Goal: Transaction & Acquisition: Purchase product/service

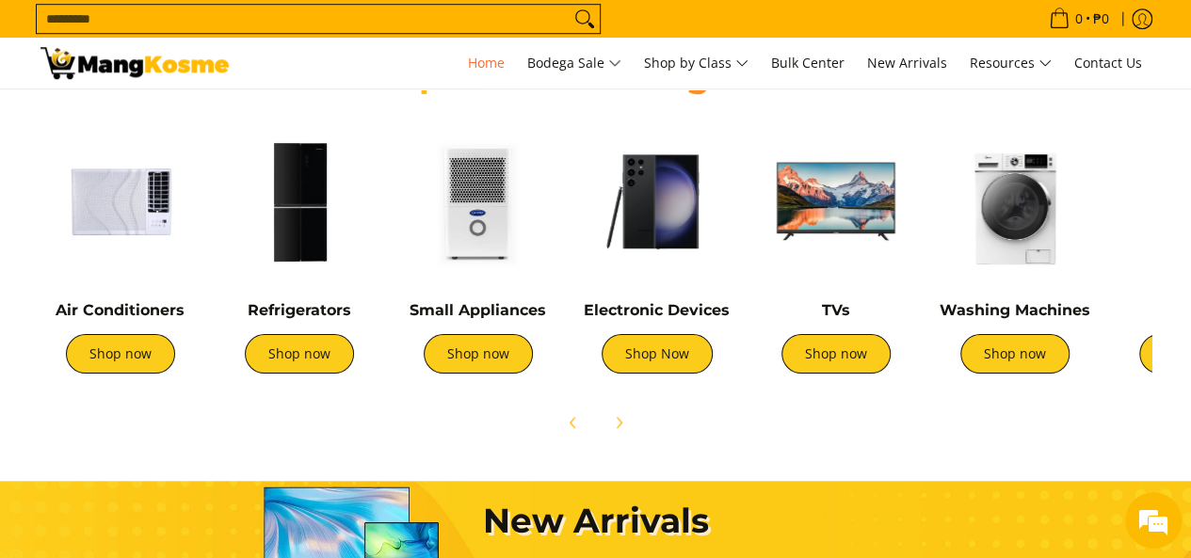
scroll to position [704, 0]
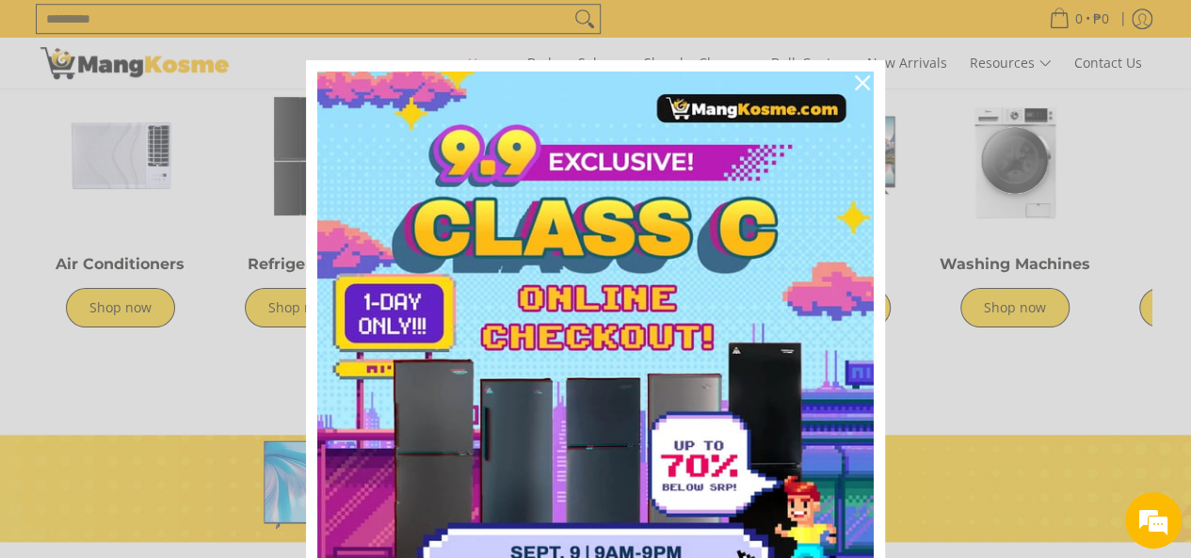
scroll to position [0, 2245]
drag, startPoint x: 874, startPoint y: 391, endPoint x: 700, endPoint y: 335, distance: 182.8
click at [873, 406] on div "Marketing offer form" at bounding box center [595, 354] width 579 height 588
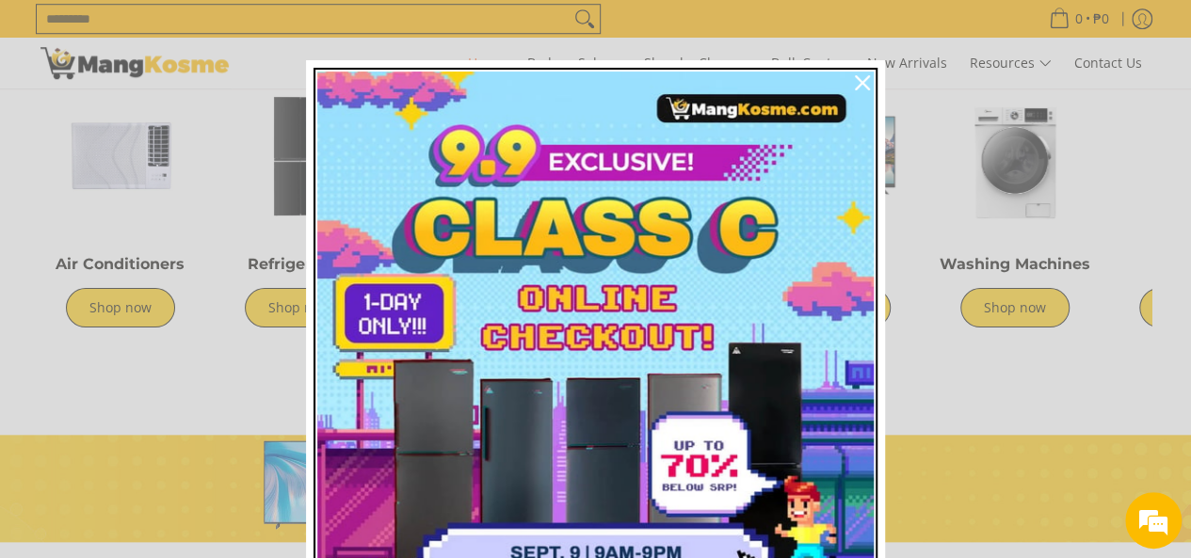
scroll to position [0, 0]
click at [698, 233] on img "Marketing offer form" at bounding box center [595, 350] width 556 height 556
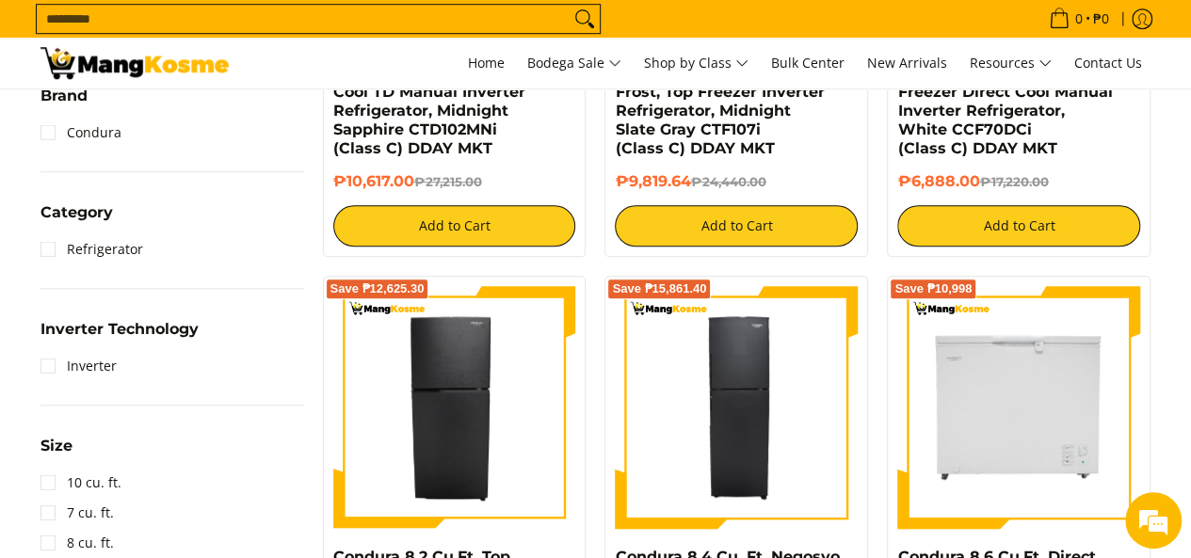
scroll to position [597, 0]
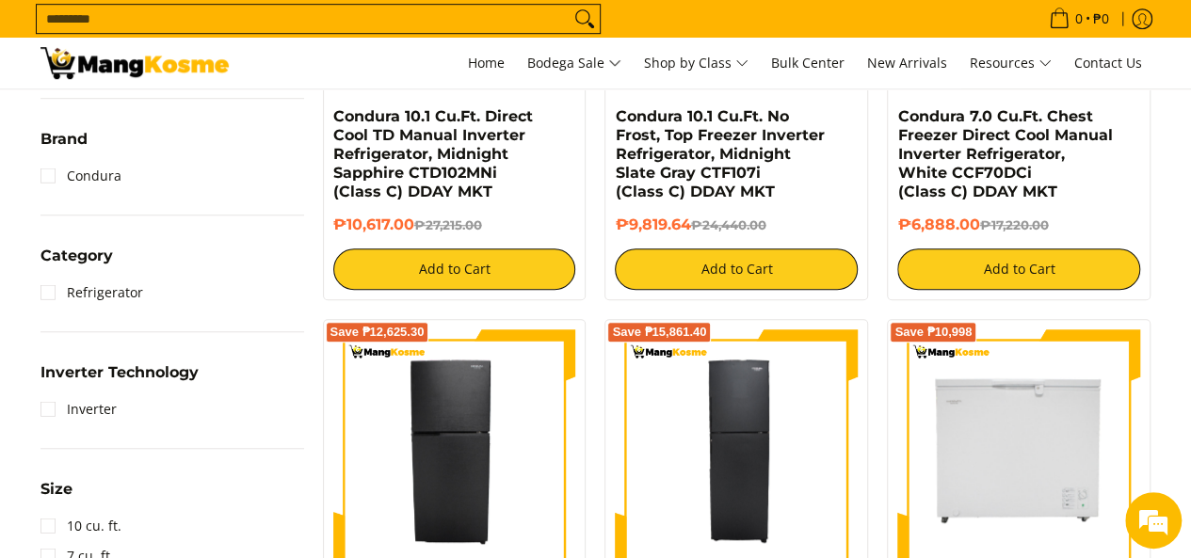
click at [1140, 151] on div "Save ₱10,332 Condura 7.0 Cu.Ft. Chest Freezer Direct Cool Manual Inverter Refri…" at bounding box center [1019, 67] width 264 height 465
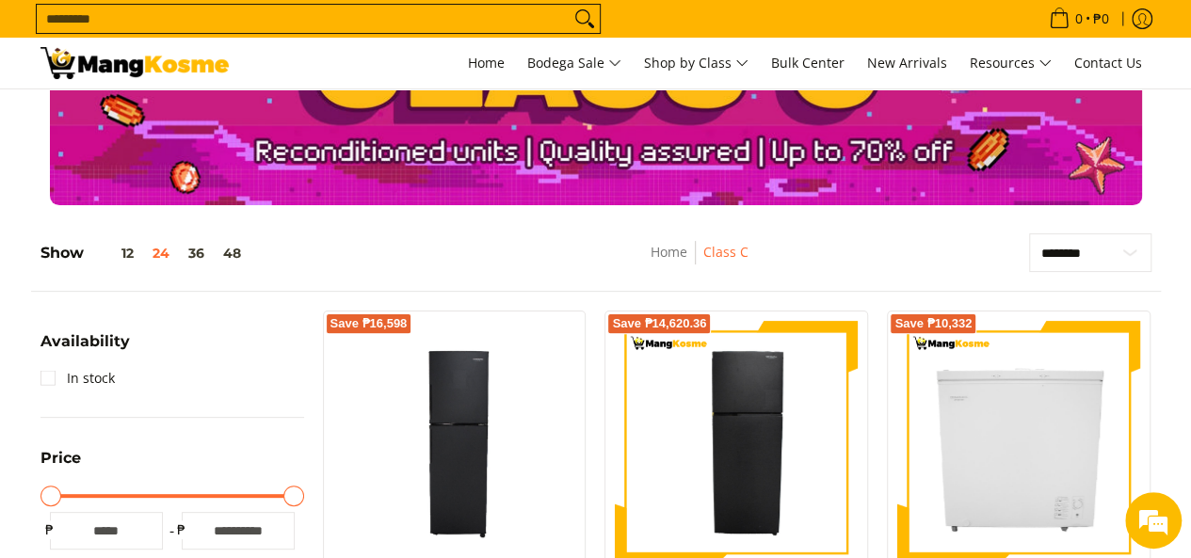
scroll to position [67, 0]
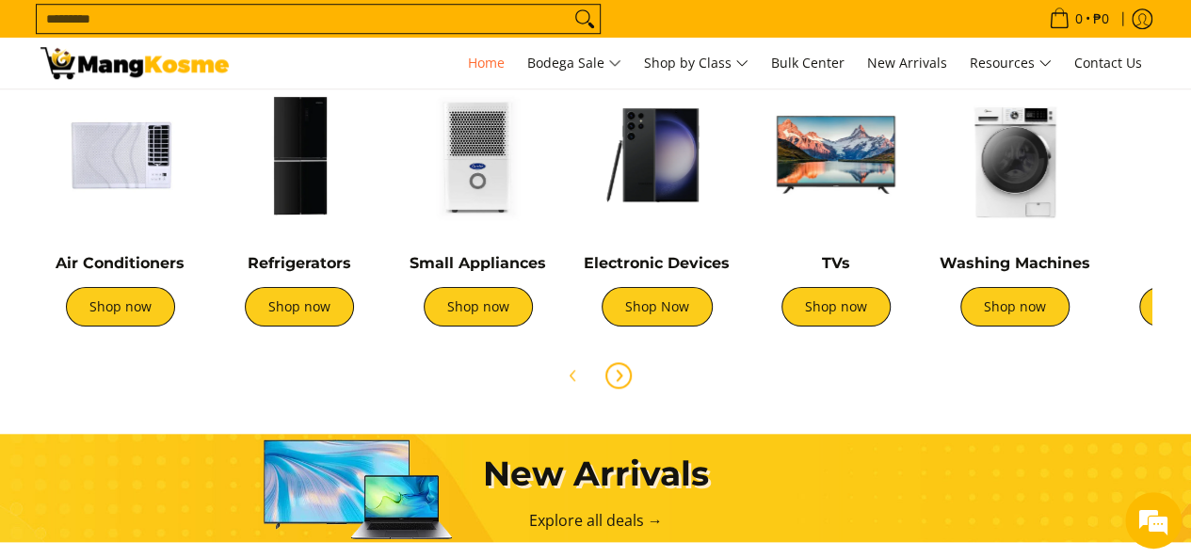
scroll to position [745, 0]
click at [620, 377] on icon "Next" at bounding box center [618, 375] width 15 height 15
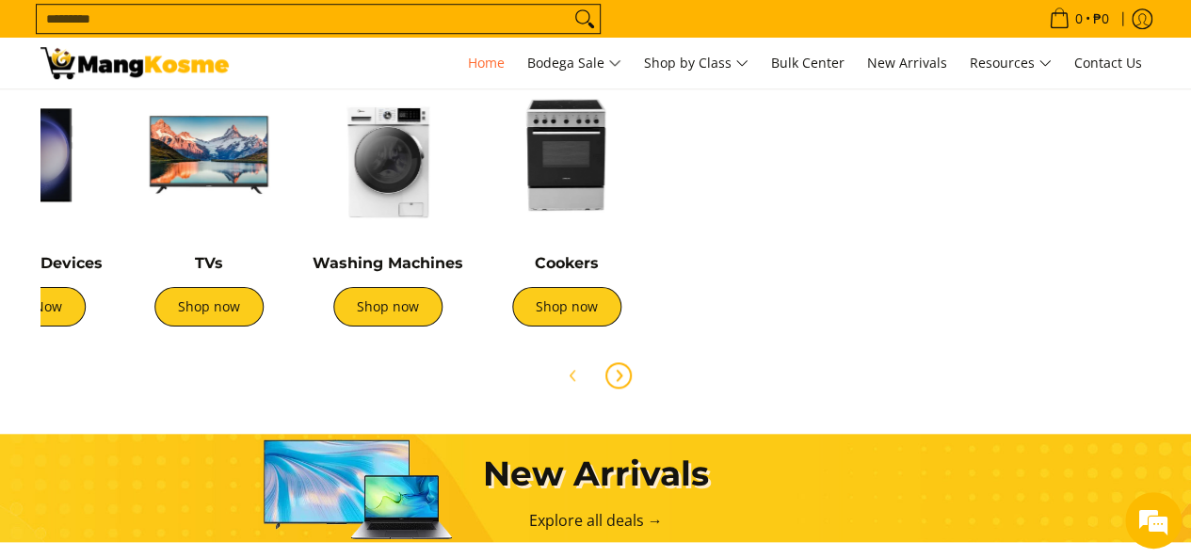
scroll to position [0, 627]
click at [620, 377] on icon "Next" at bounding box center [618, 375] width 15 height 15
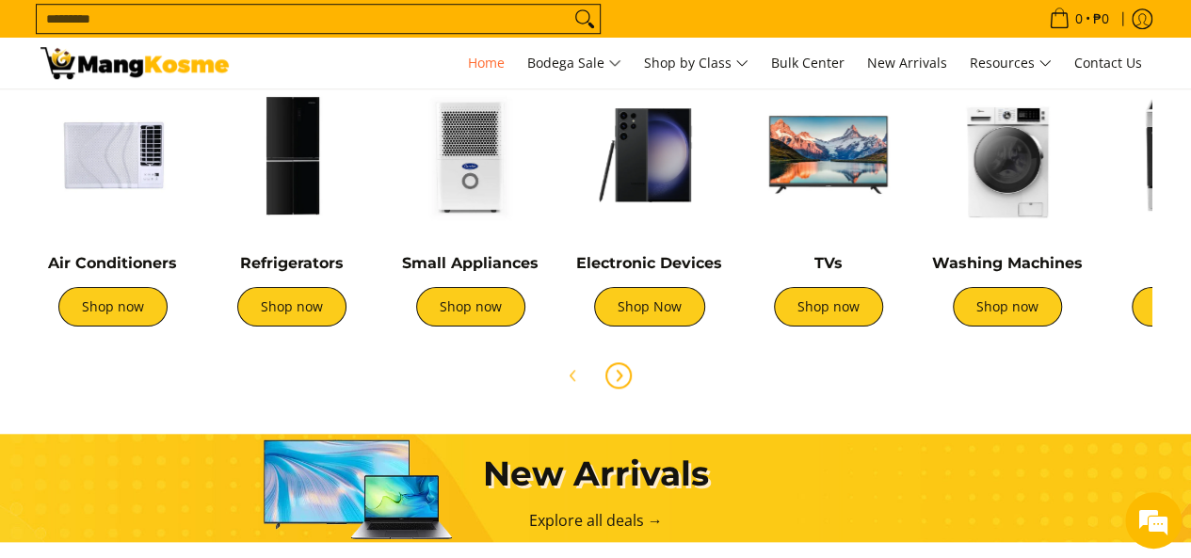
scroll to position [0, 0]
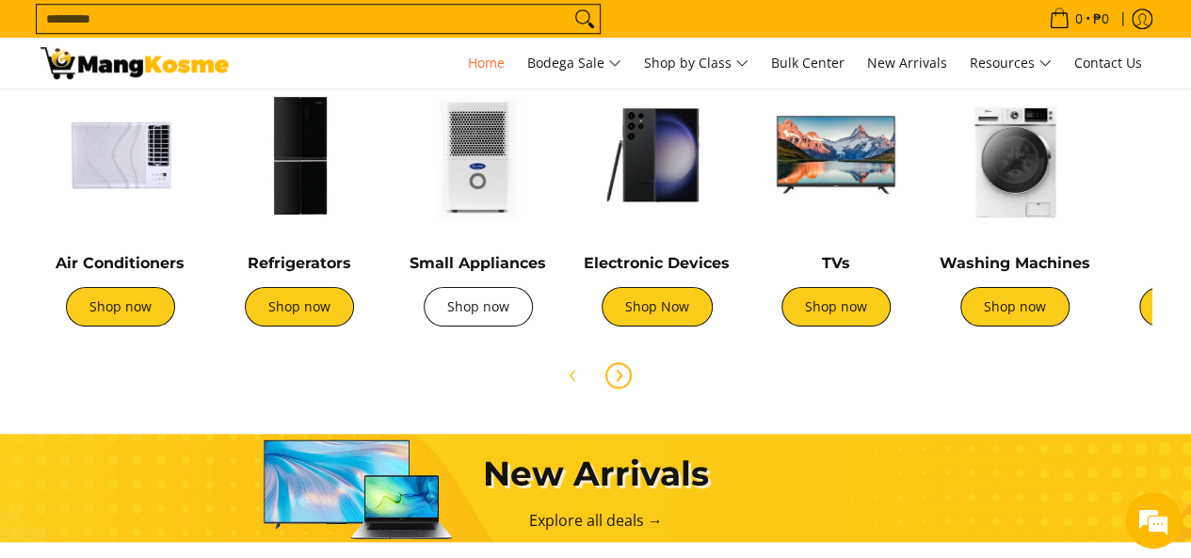
click at [488, 312] on link "Shop now" at bounding box center [478, 307] width 109 height 40
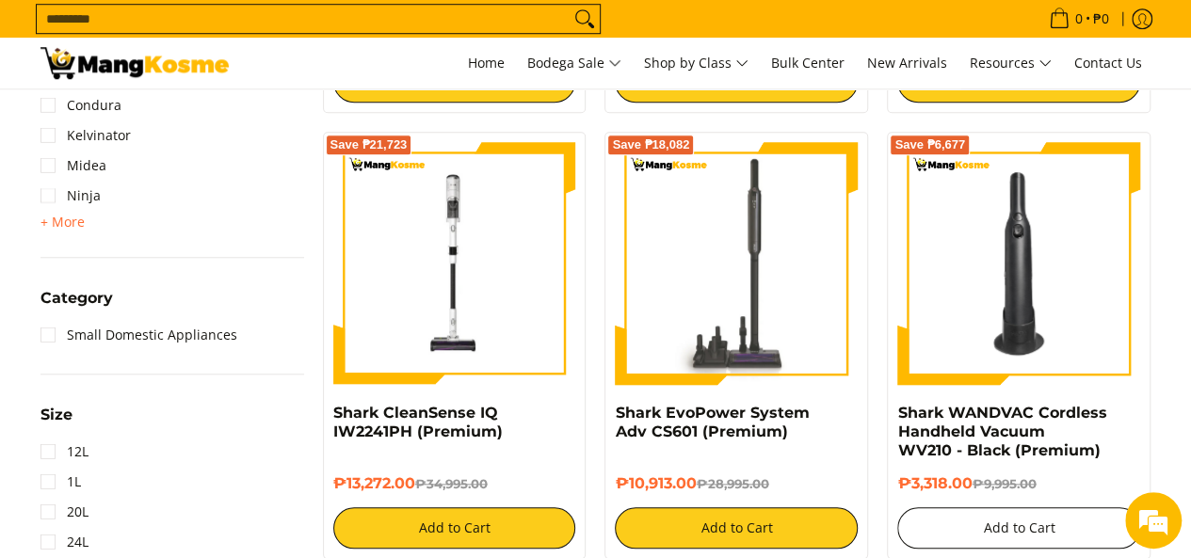
click at [1032, 522] on button "Add to Cart" at bounding box center [1018, 527] width 243 height 41
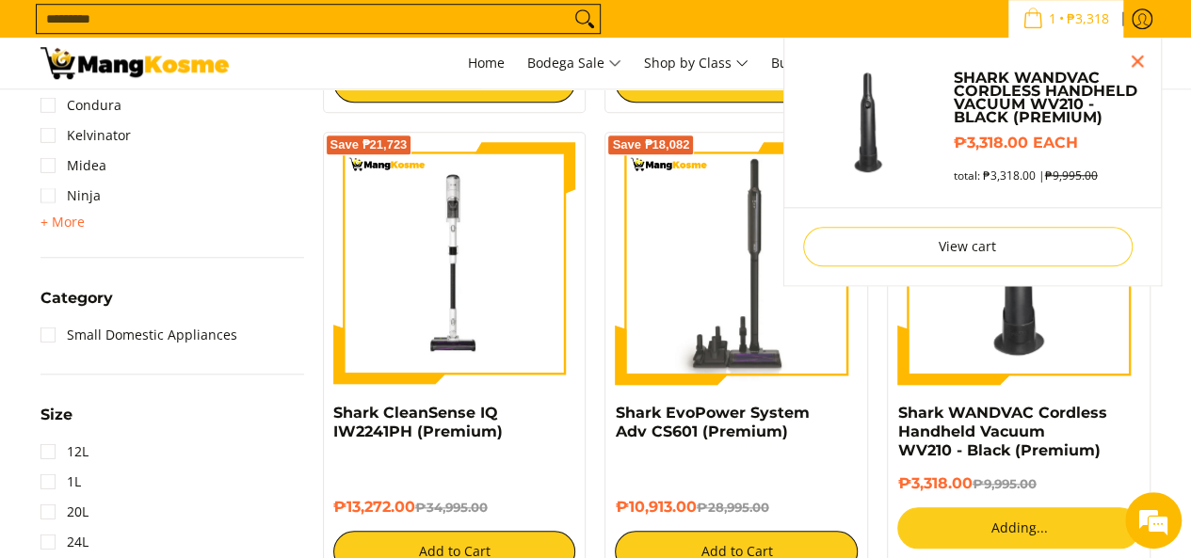
scroll to position [676, 0]
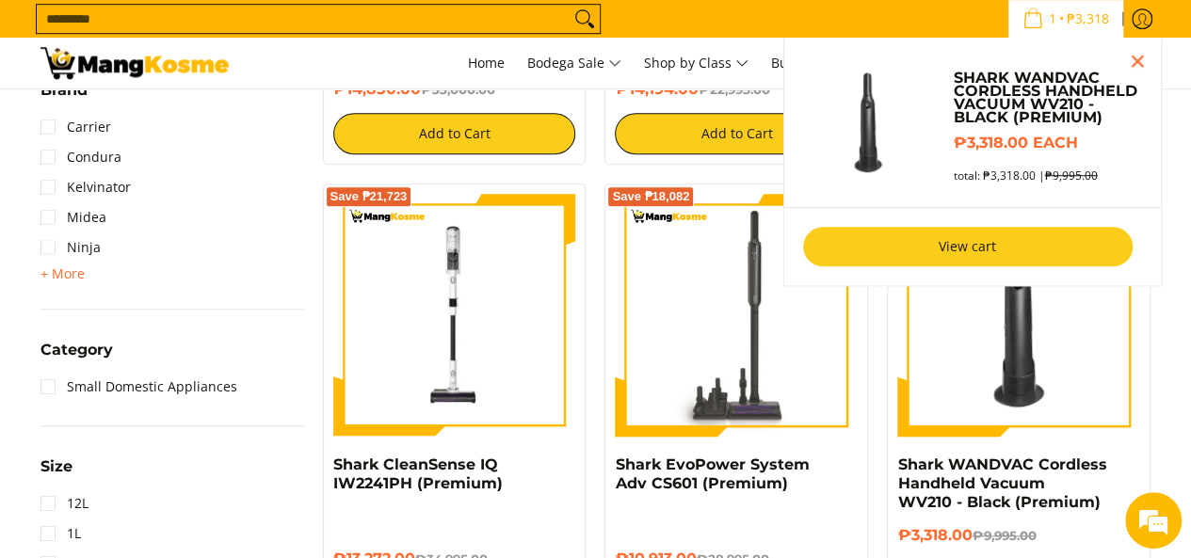
click at [996, 248] on link "View cart" at bounding box center [967, 247] width 329 height 40
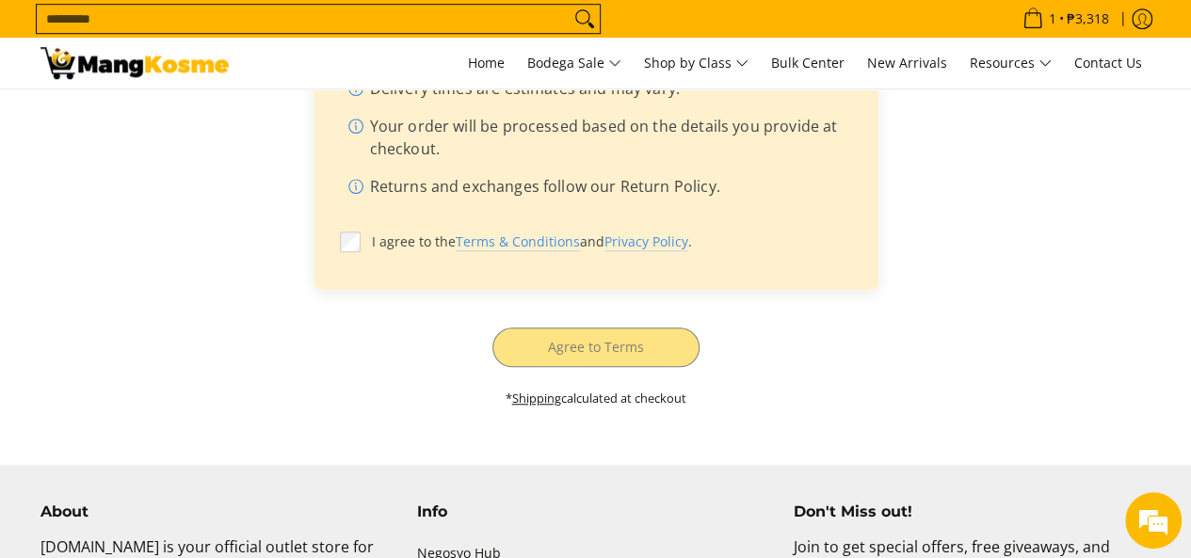
scroll to position [642, 0]
click at [1178, 283] on html "Skip to Main Content Home Bodega Sale Shop by Class Bulk Center New Arrivals Re…" at bounding box center [595, 176] width 1191 height 1637
drag, startPoint x: 1178, startPoint y: 283, endPoint x: 1150, endPoint y: 190, distance: 97.4
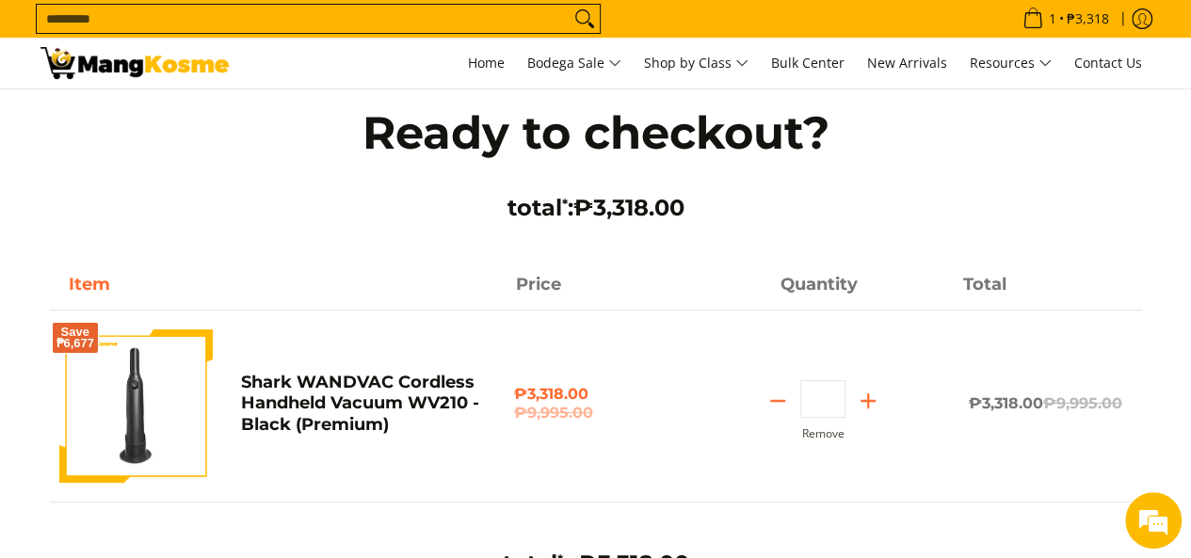
scroll to position [0, 0]
